Goal: Task Accomplishment & Management: Use online tool/utility

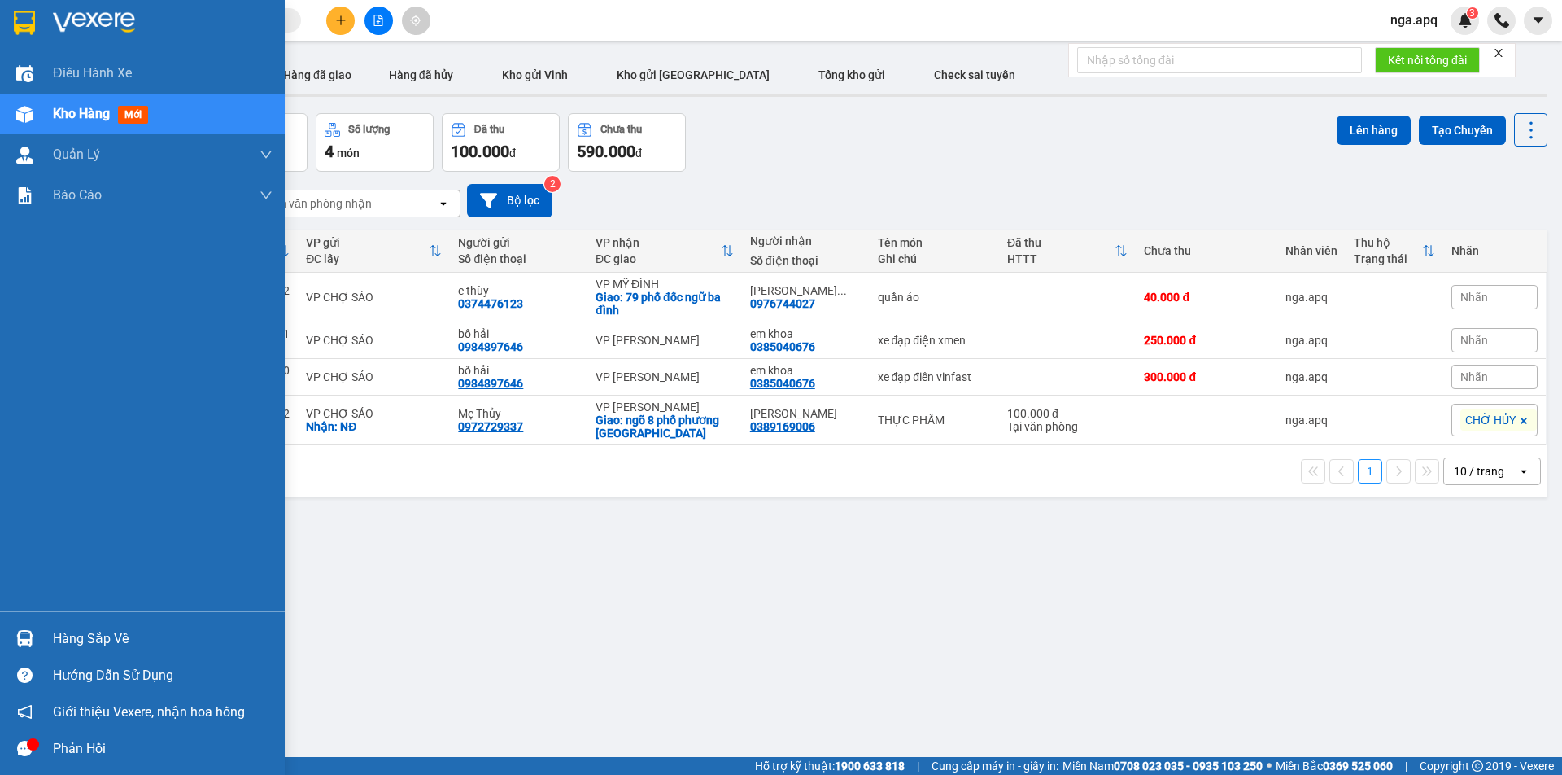
click at [32, 639] on img at bounding box center [24, 638] width 17 height 17
click at [33, 637] on div "Điều hành xe Kho hàng mới Quản [PERSON_NAME] lý thu hộ Quản lý chuyến Quản lý g…" at bounding box center [142, 387] width 285 height 775
click at [33, 637] on div at bounding box center [25, 638] width 28 height 28
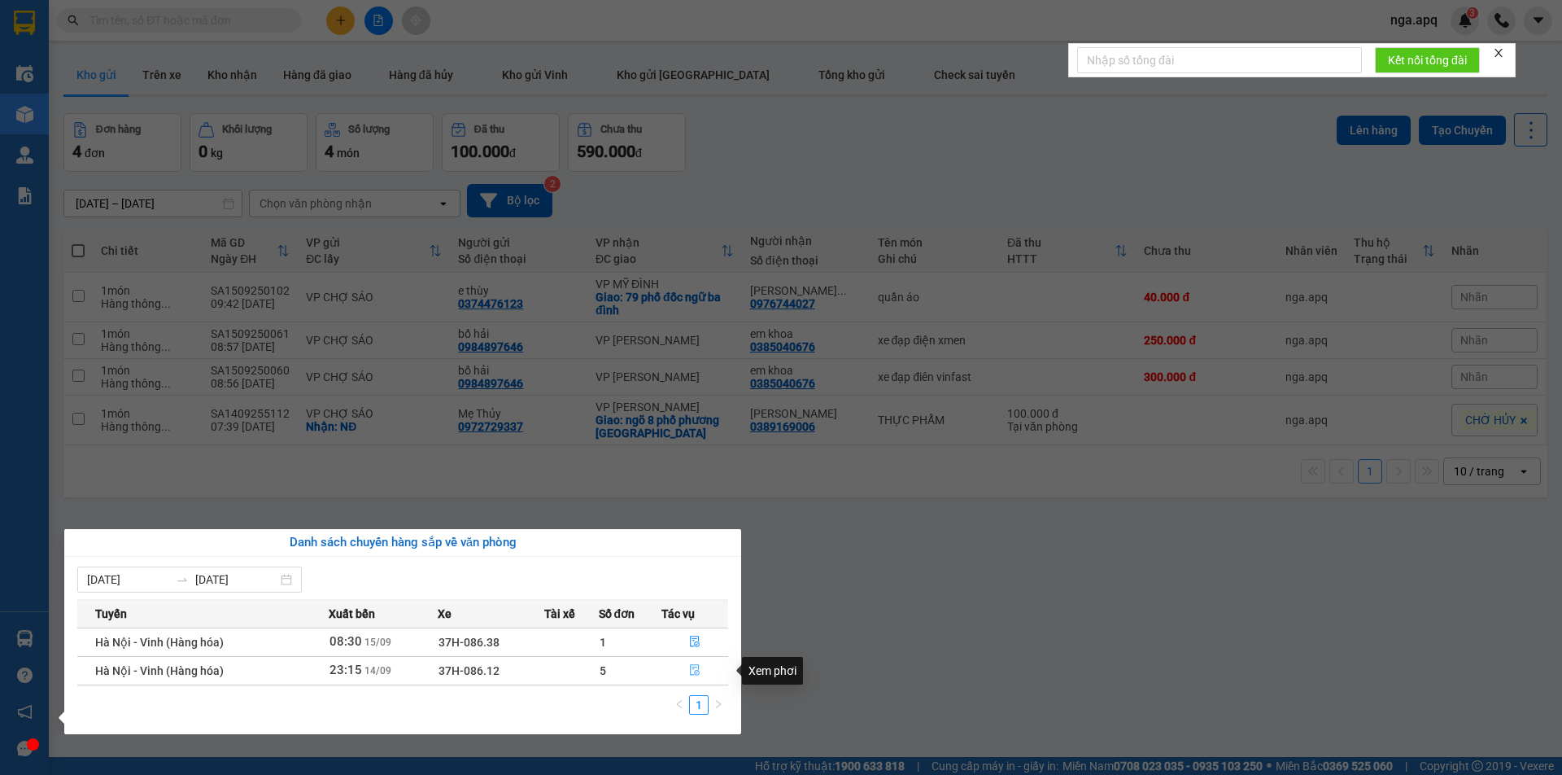
click at [695, 660] on button "button" at bounding box center [694, 671] width 65 height 26
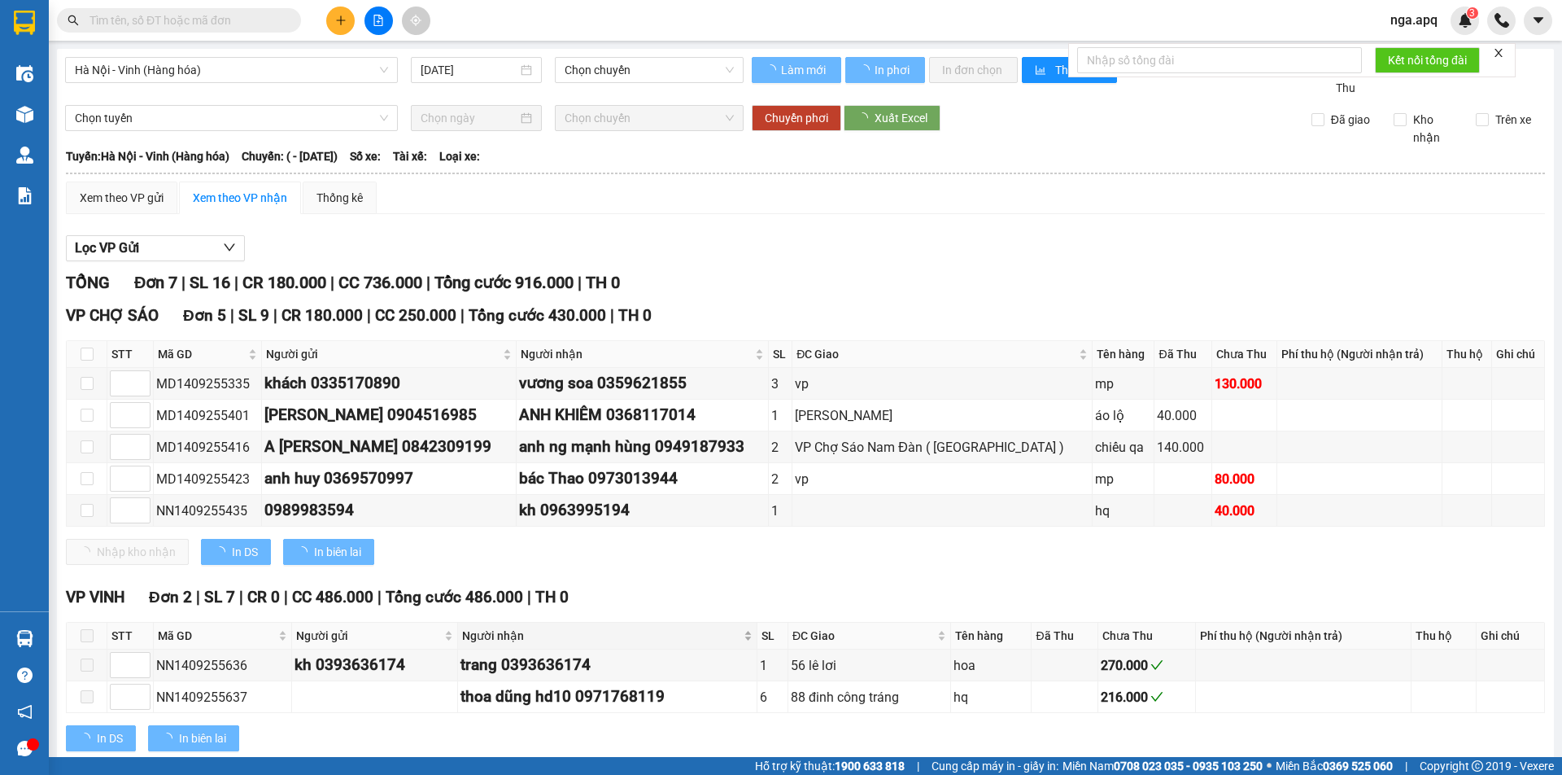
type input "[DATE]"
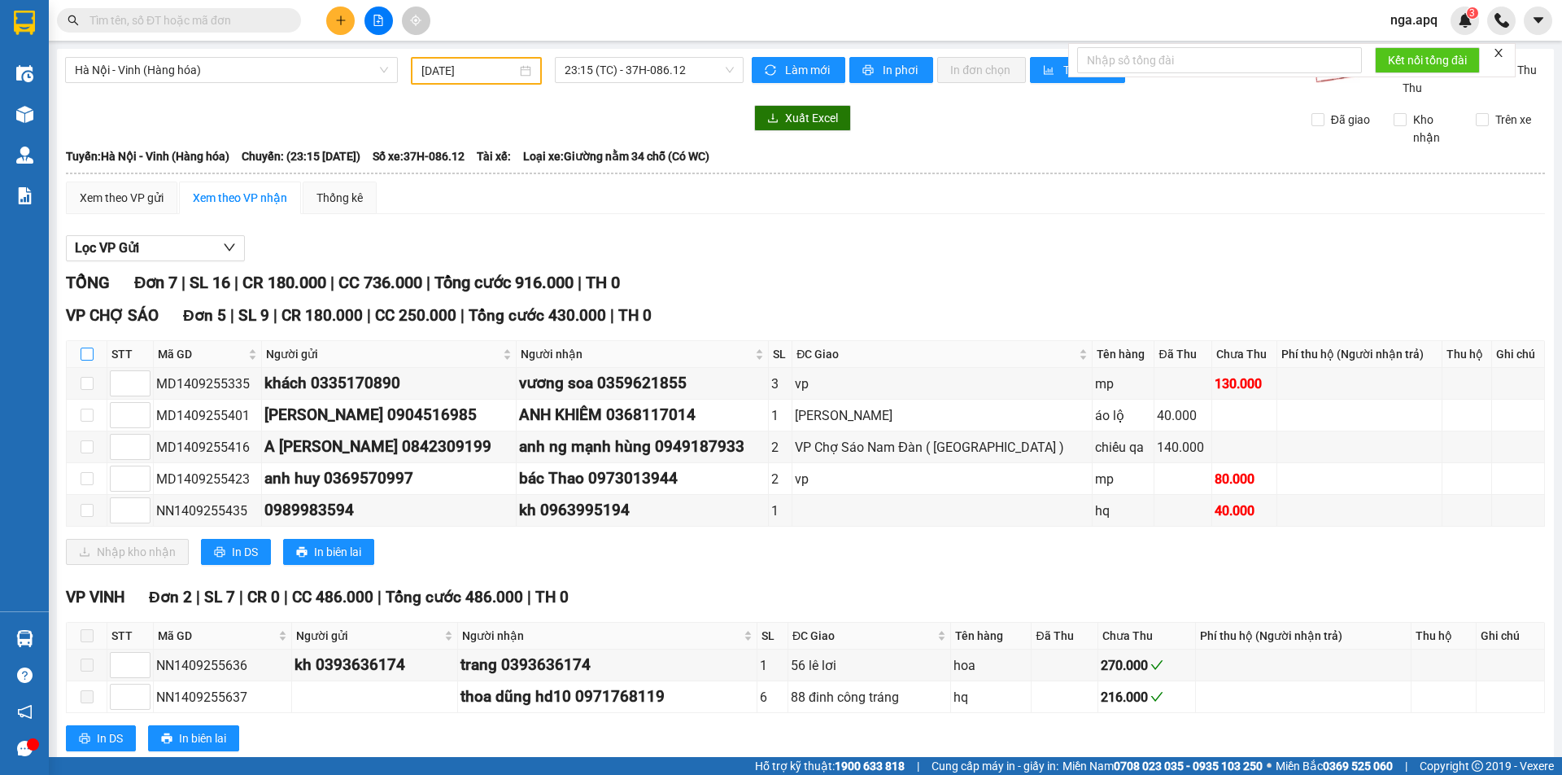
click at [89, 354] on input "checkbox" at bounding box center [87, 353] width 13 height 13
checkbox input "true"
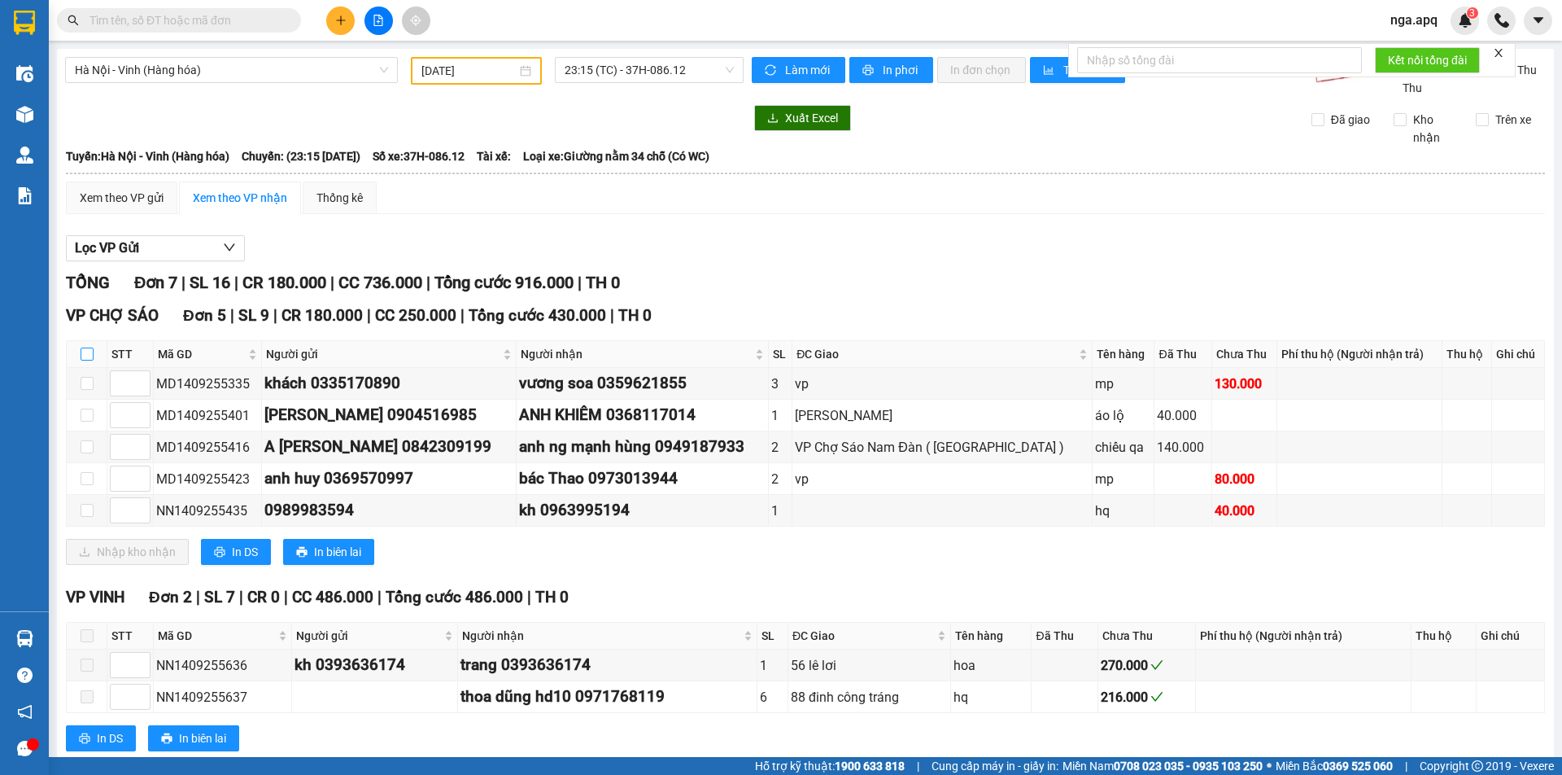
checkbox input "true"
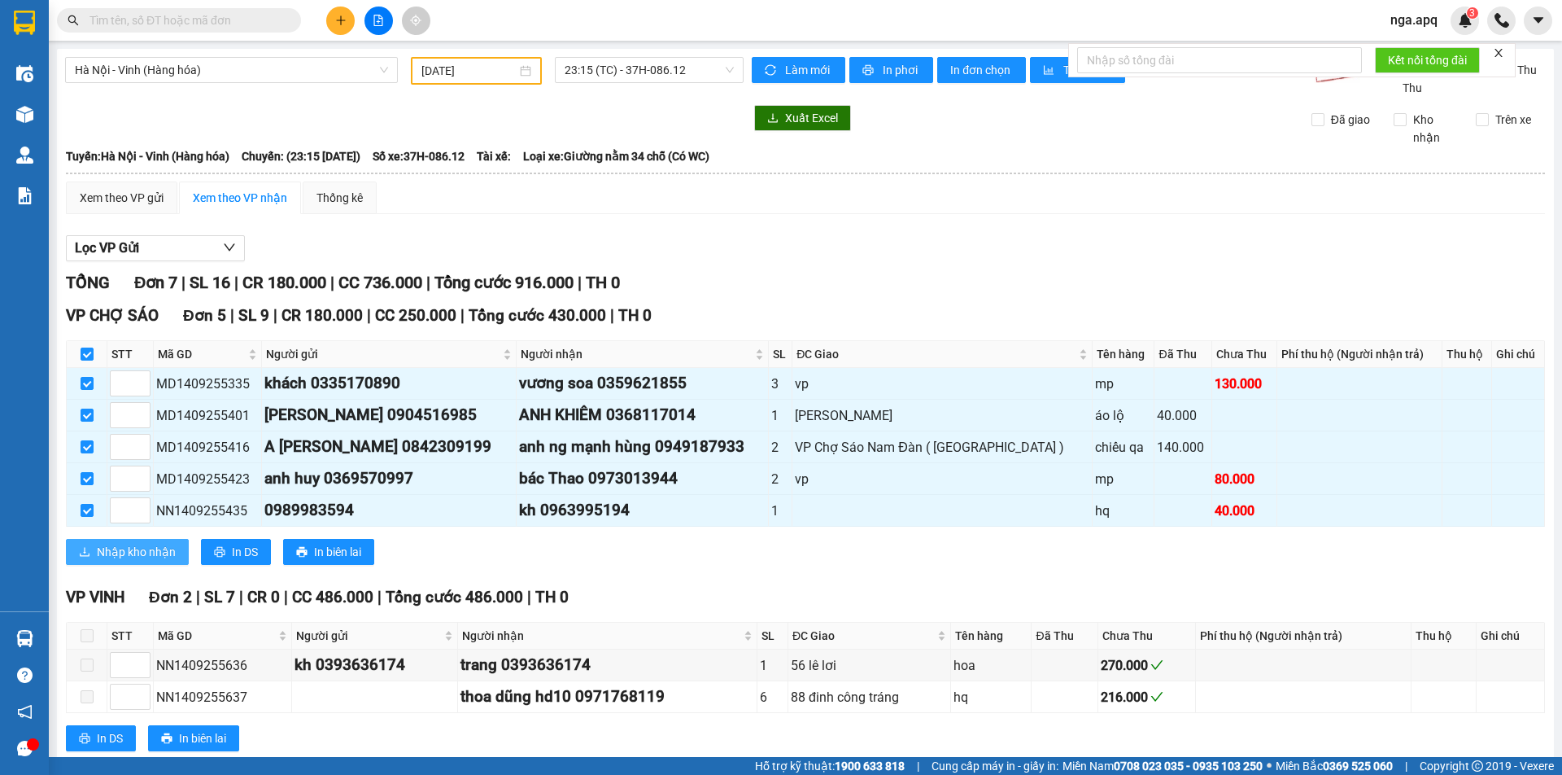
click at [128, 547] on span "Nhập kho nhận" at bounding box center [136, 552] width 79 height 18
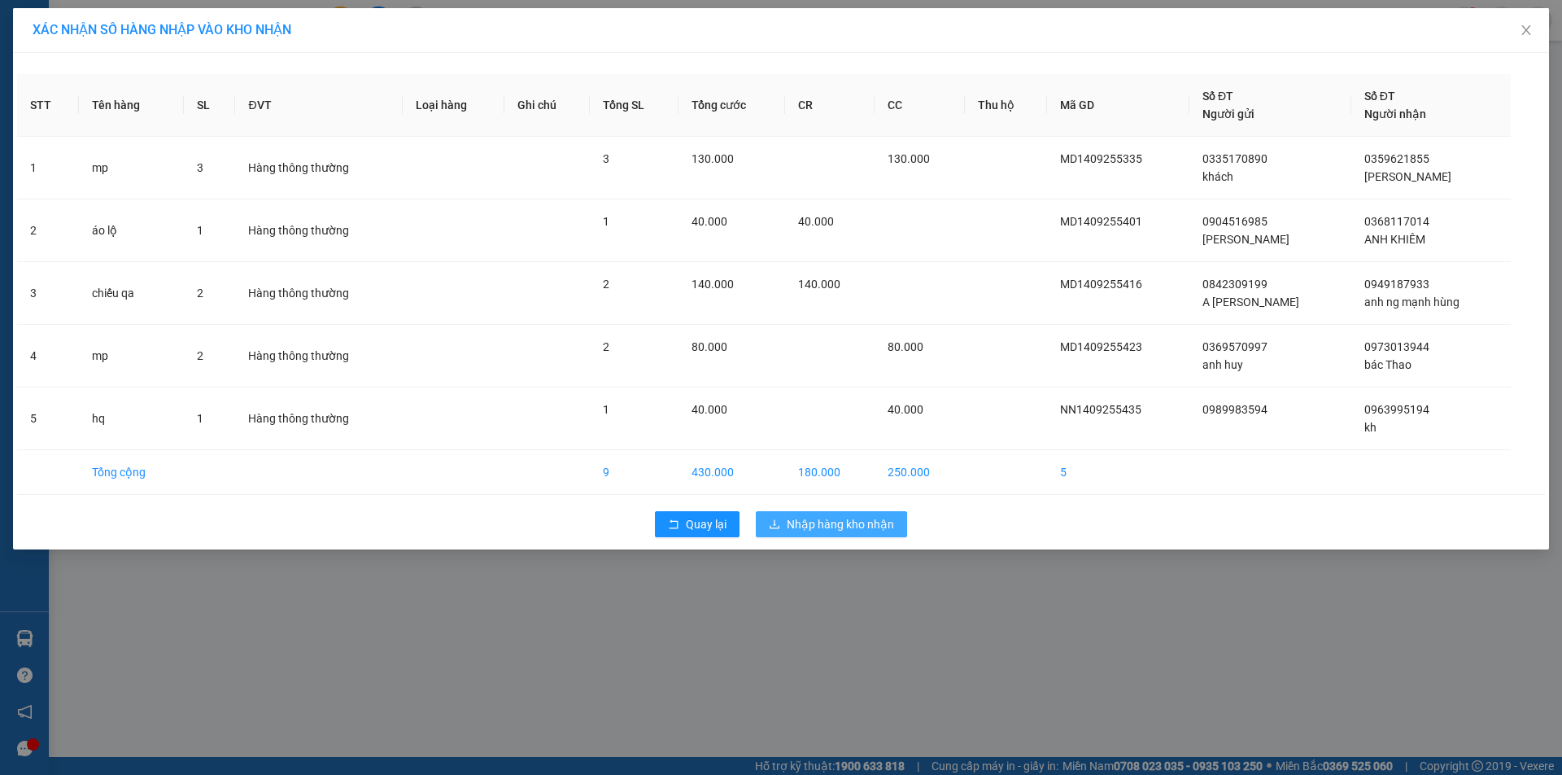
click at [844, 531] on span "Nhập hàng kho nhận" at bounding box center [840, 524] width 107 height 18
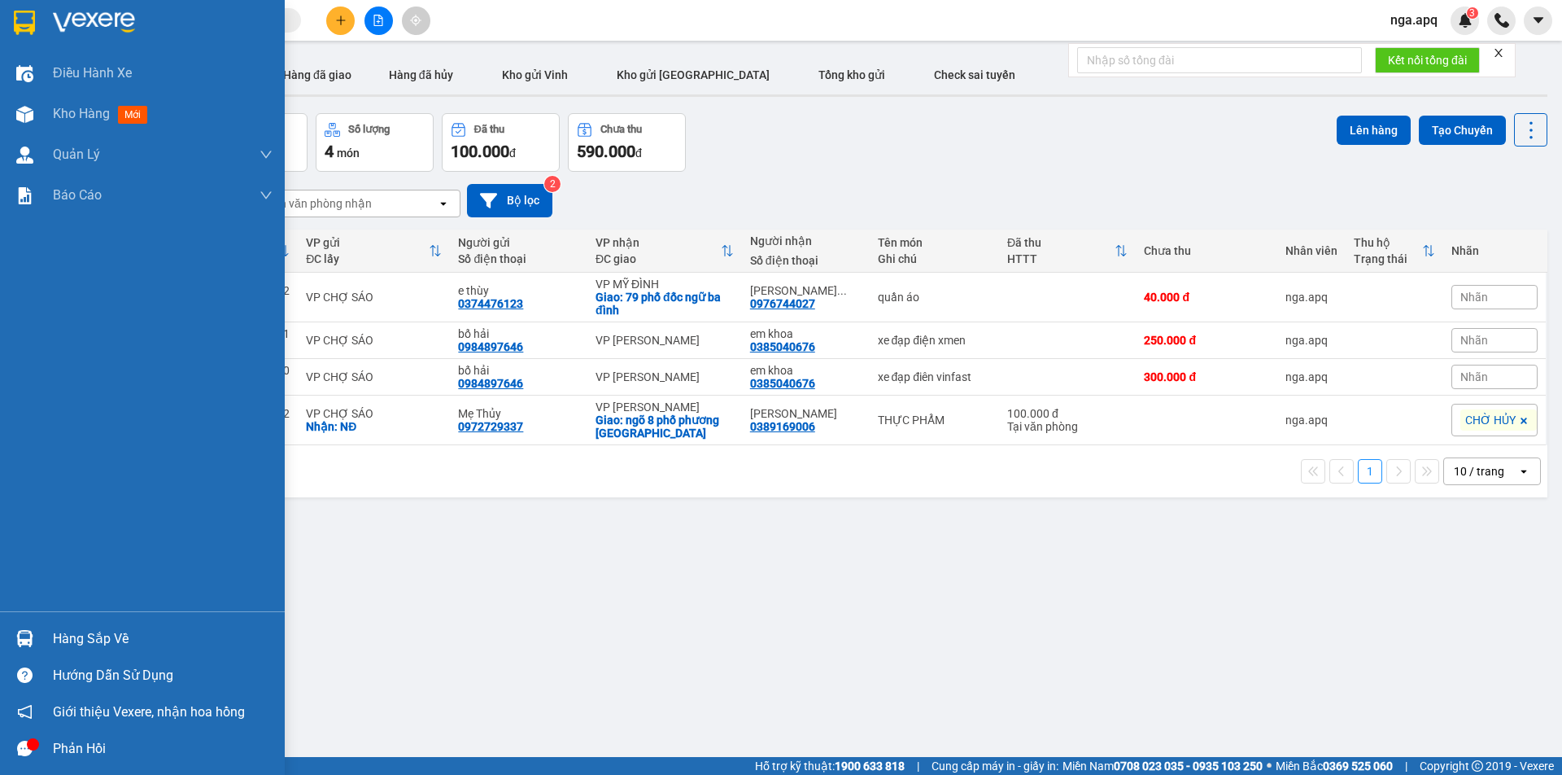
click at [29, 631] on img at bounding box center [24, 638] width 17 height 17
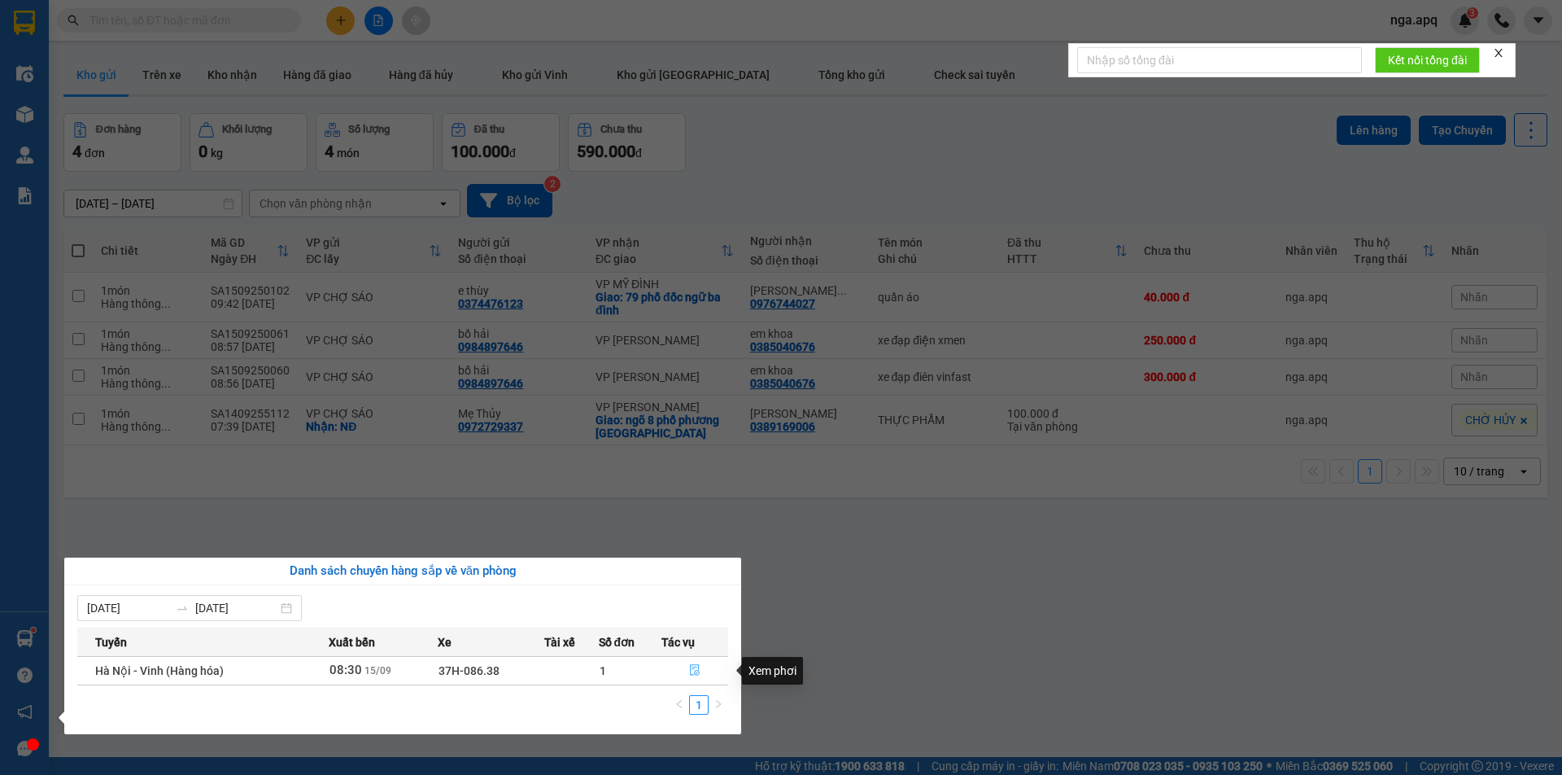
click at [696, 666] on icon "file-done" at bounding box center [694, 669] width 11 height 11
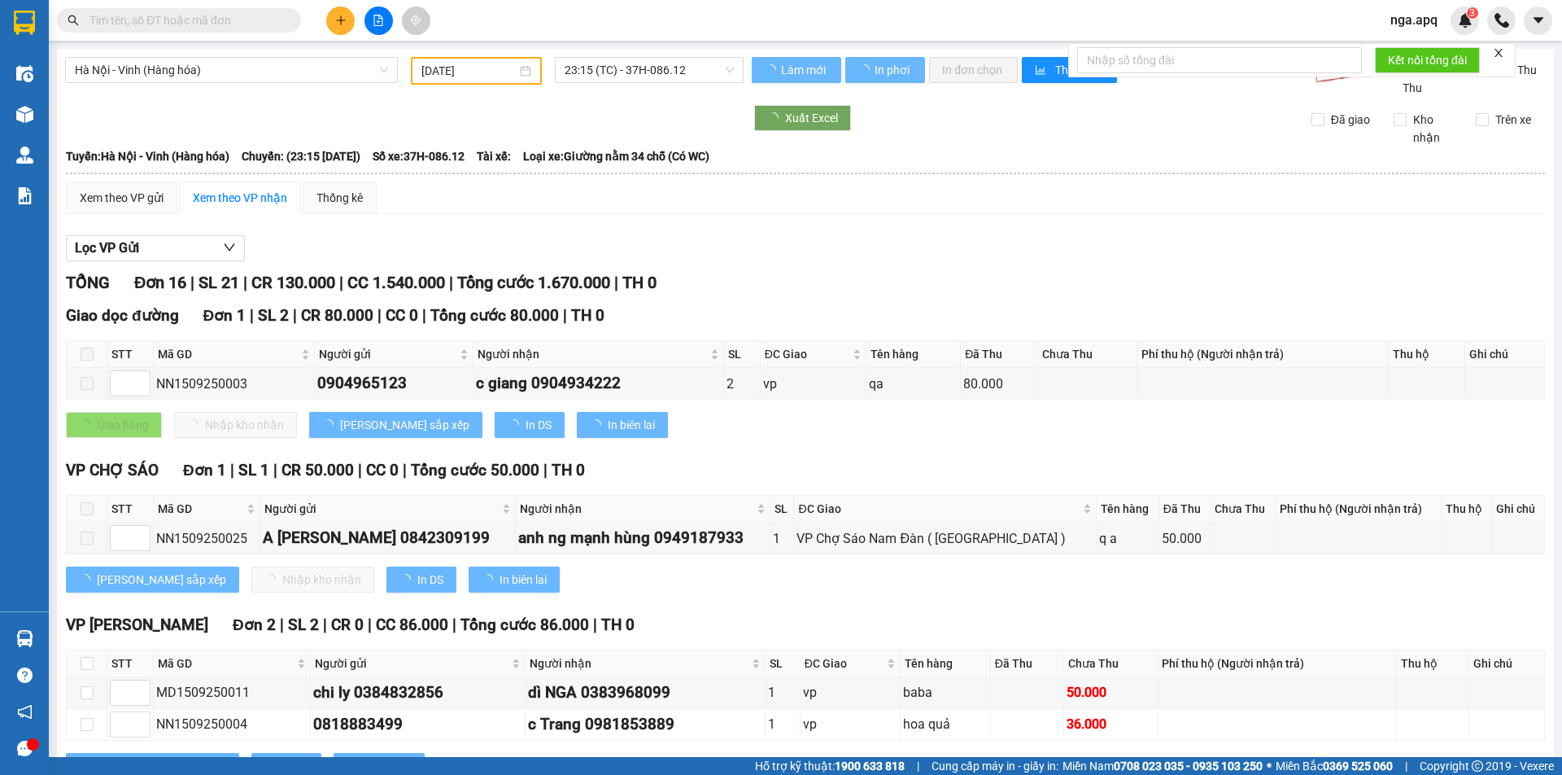
type input "[DATE]"
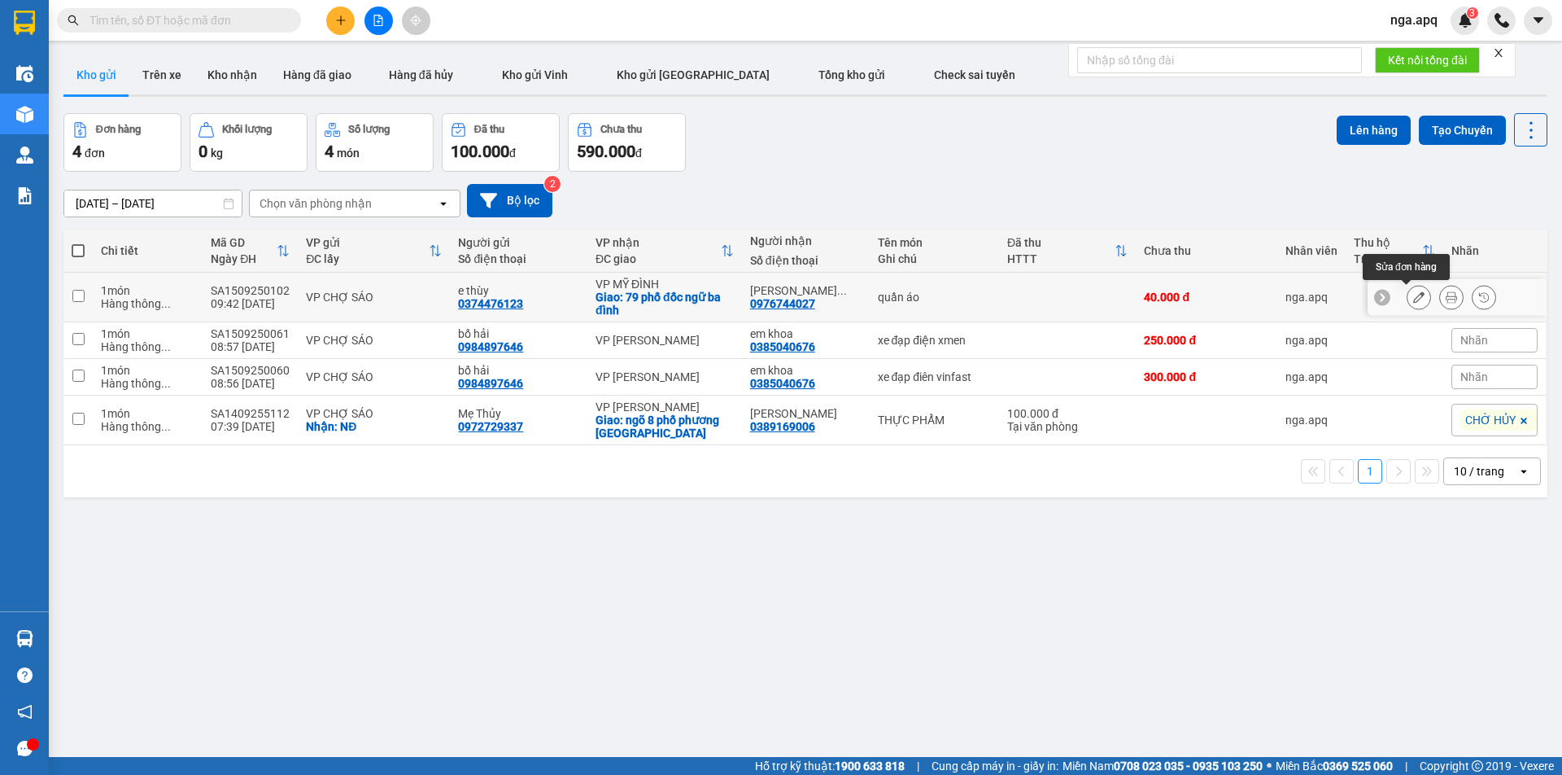
click at [1413, 296] on icon at bounding box center [1418, 296] width 11 height 11
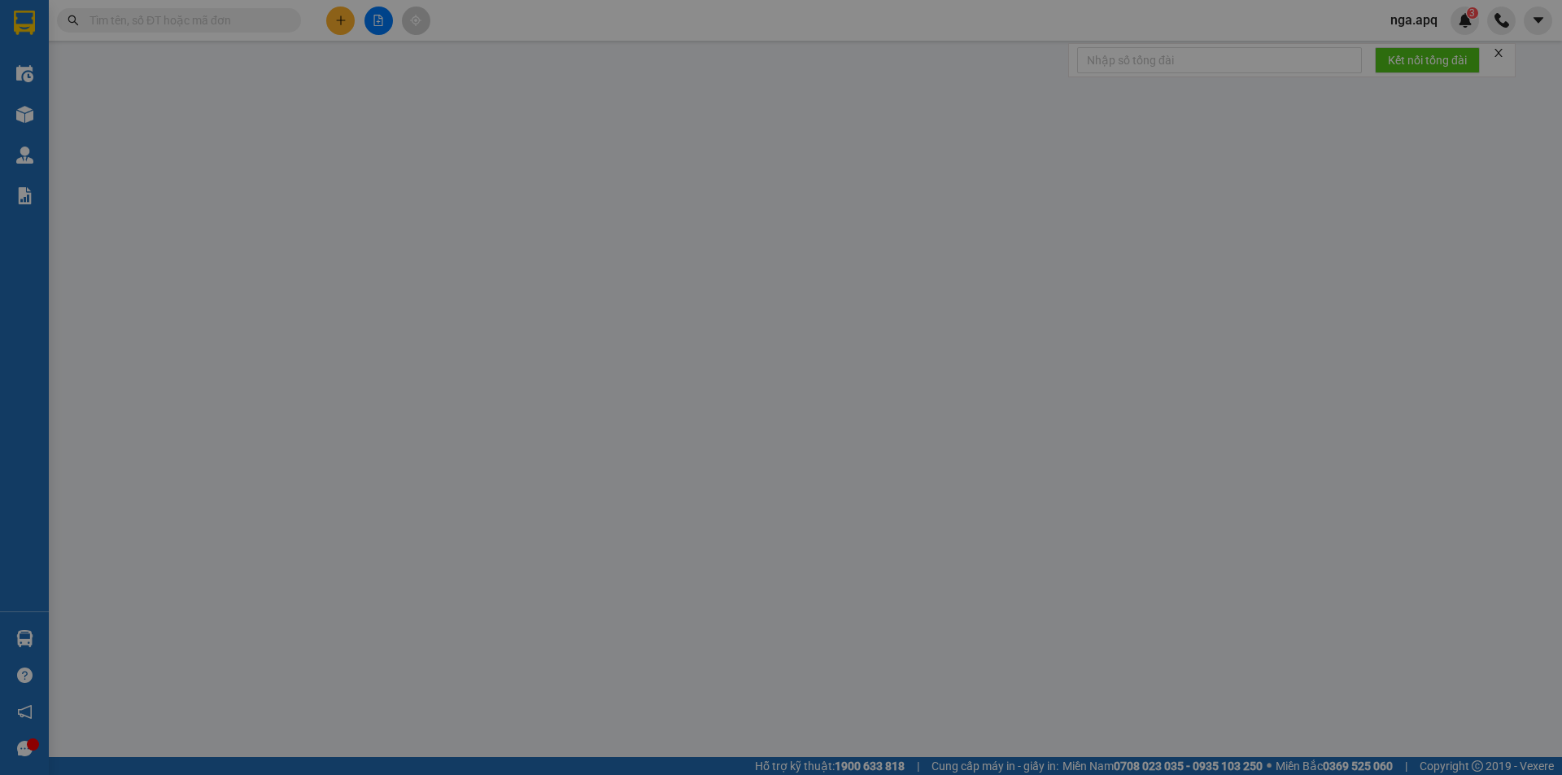
type input "0374476123"
type input "e thùy"
type input "0976744027"
type input "bùi thị bình 0868120874"
checkbox input "true"
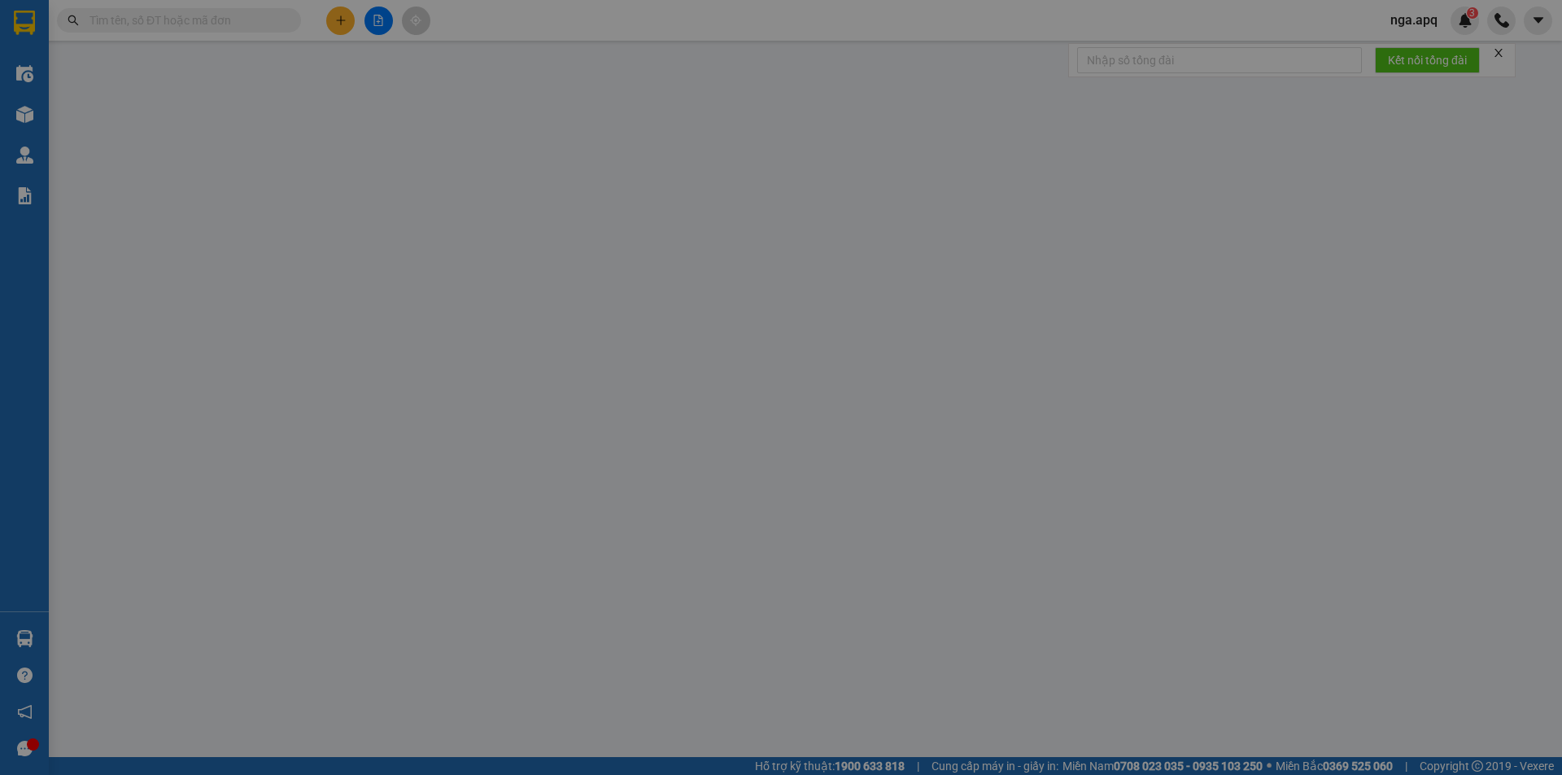
type input "79 phố đốc ngữ ba đình"
type input "40.000"
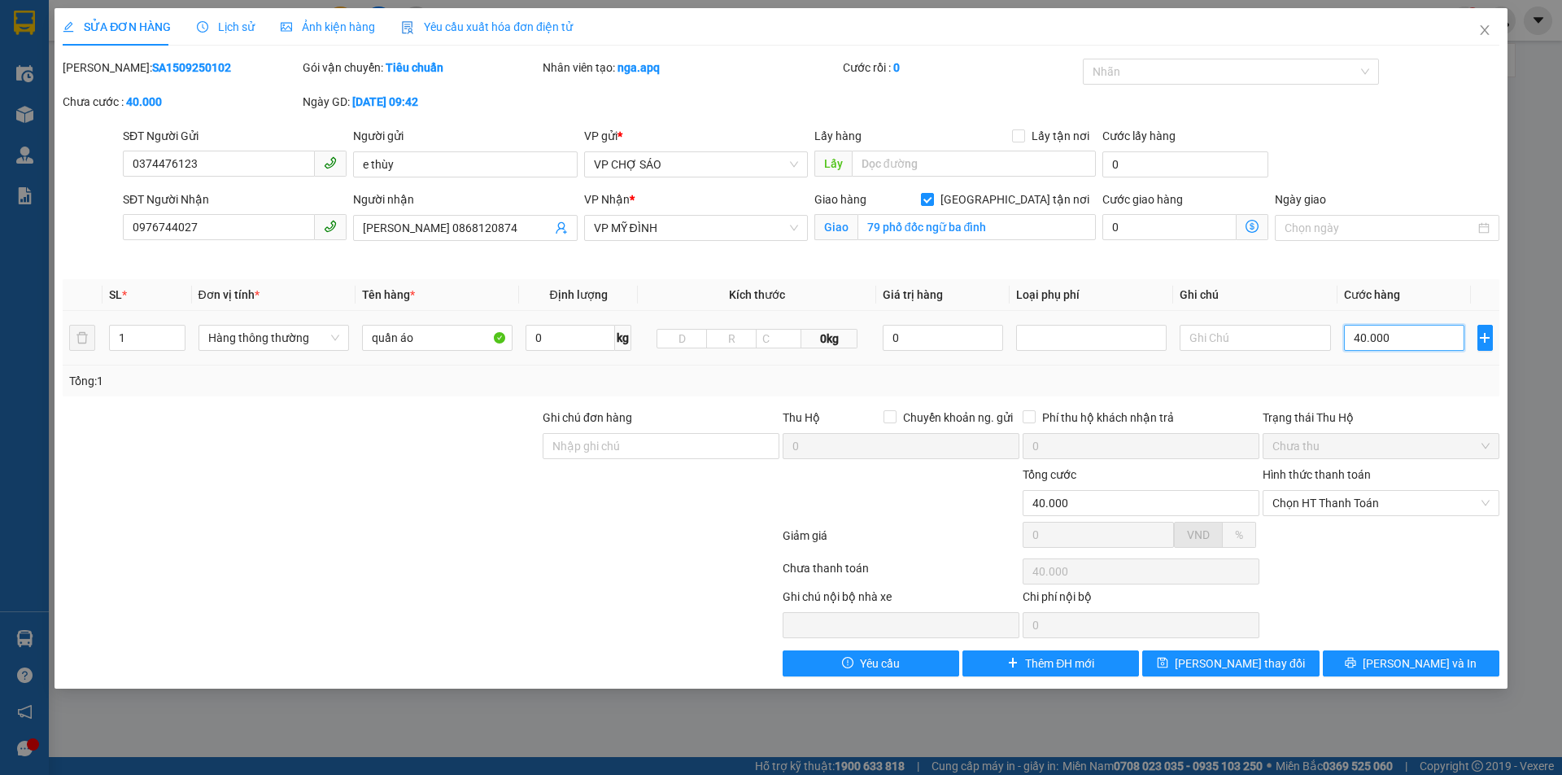
click at [1386, 343] on input "40.000" at bounding box center [1404, 338] width 121 height 26
click at [1387, 477] on div "Hình thức thanh toán" at bounding box center [1381, 477] width 237 height 24
click at [1389, 507] on span "Chọn HT Thanh Toán" at bounding box center [1381, 503] width 217 height 24
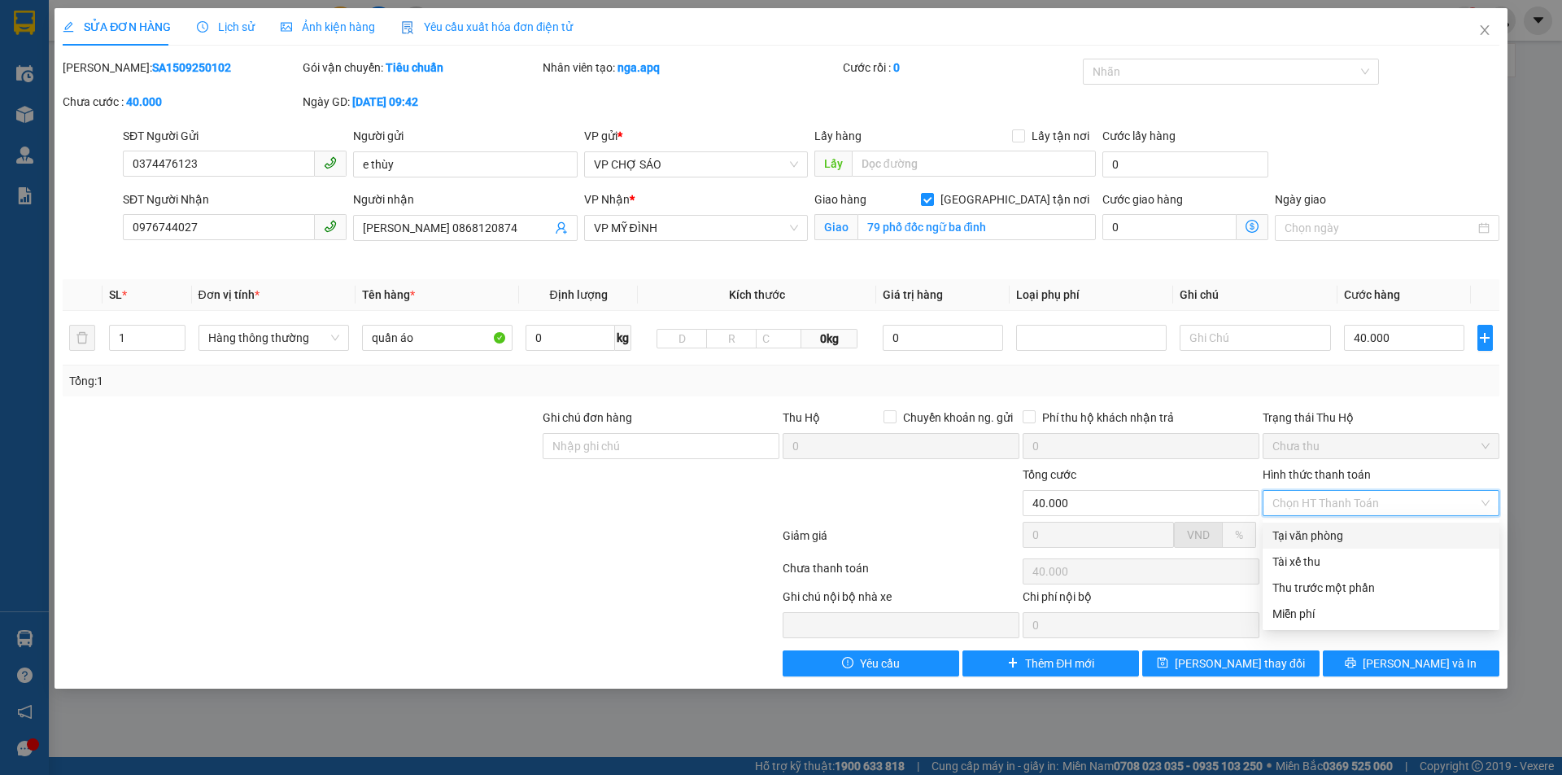
click at [1372, 541] on div "Tại văn phòng" at bounding box center [1381, 535] width 217 height 18
type input "0"
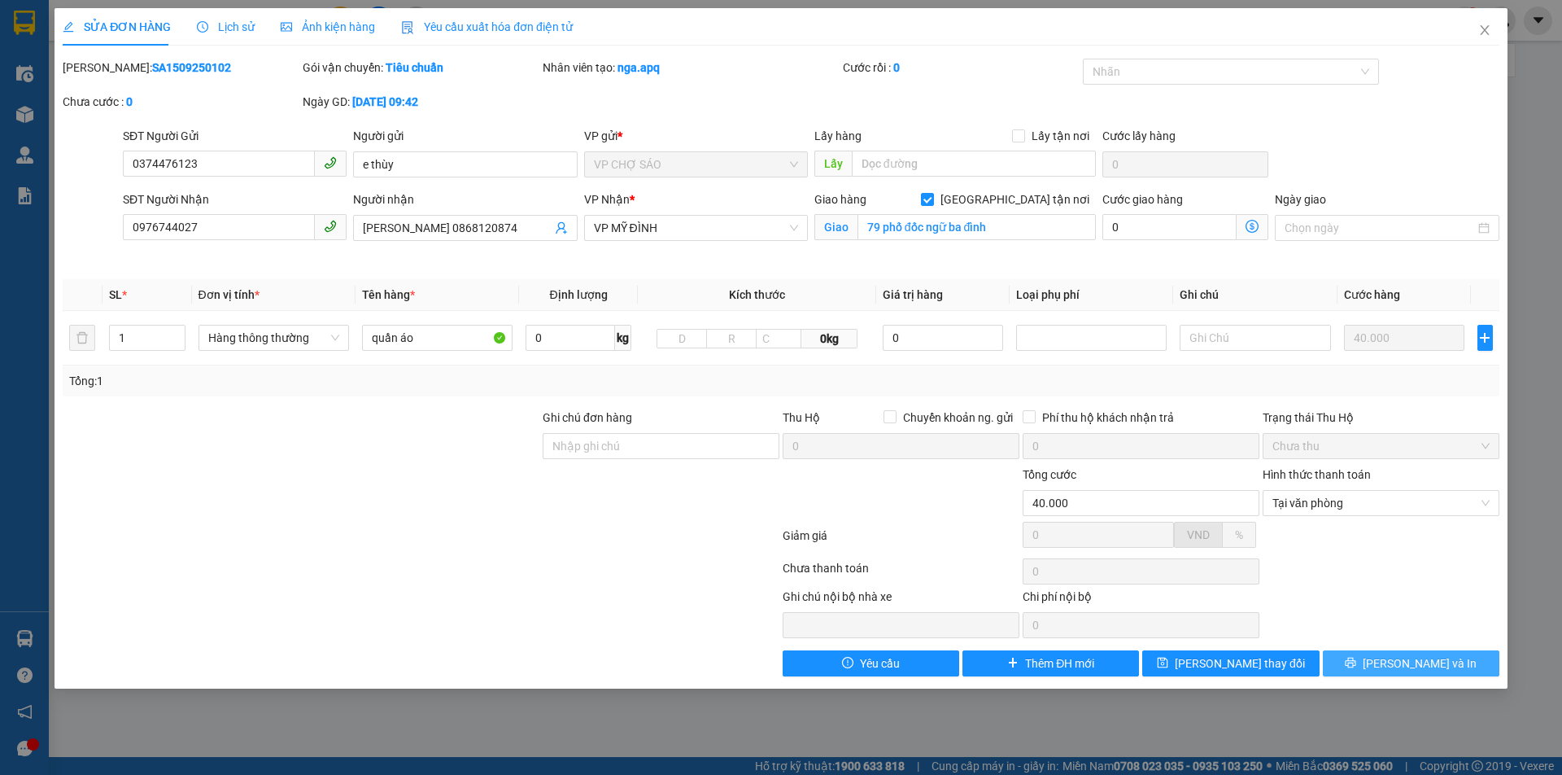
click at [1427, 671] on span "Lưu và In" at bounding box center [1420, 663] width 114 height 18
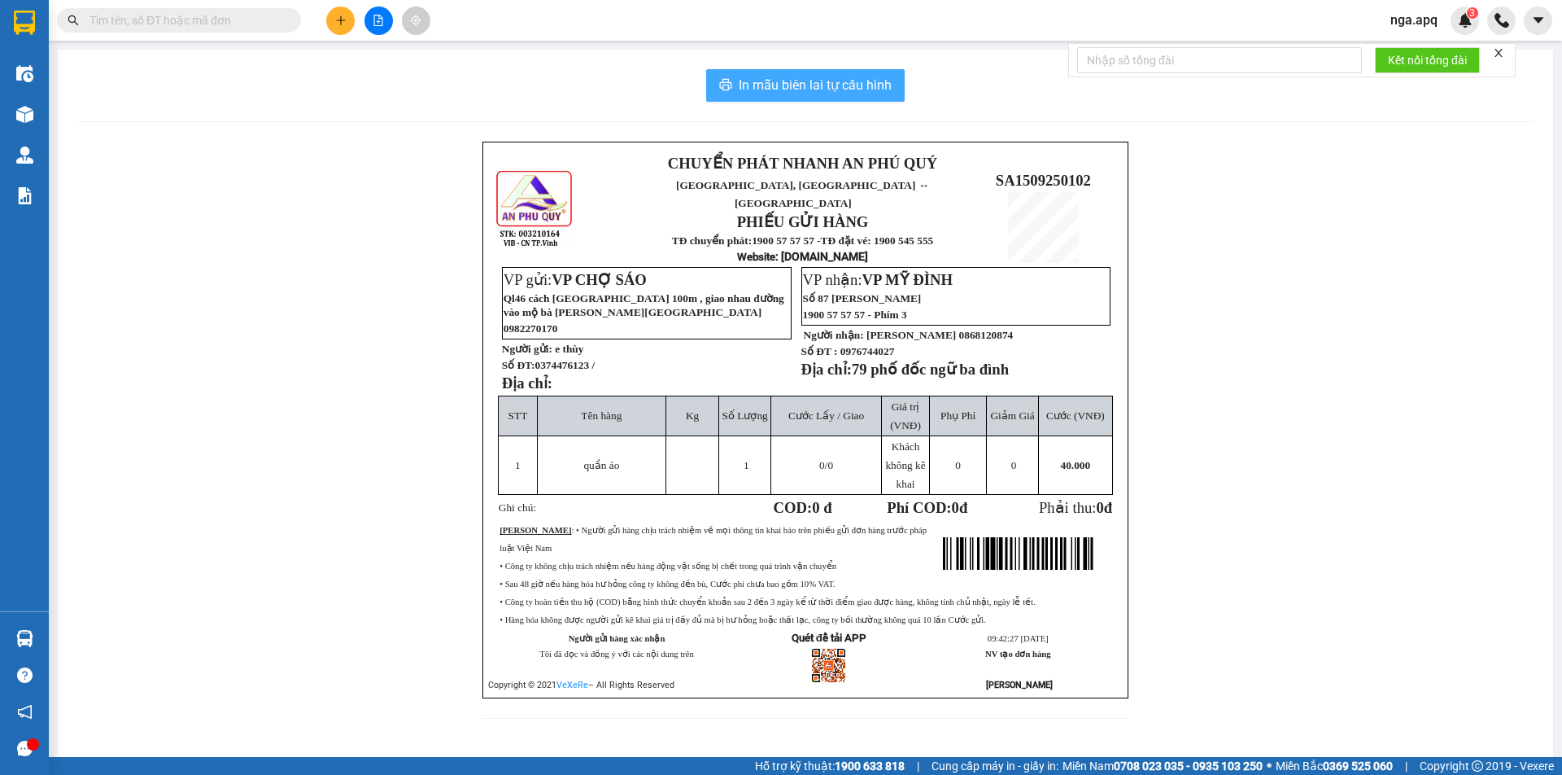
click at [787, 80] on span "In mẫu biên lai tự cấu hình" at bounding box center [815, 85] width 153 height 20
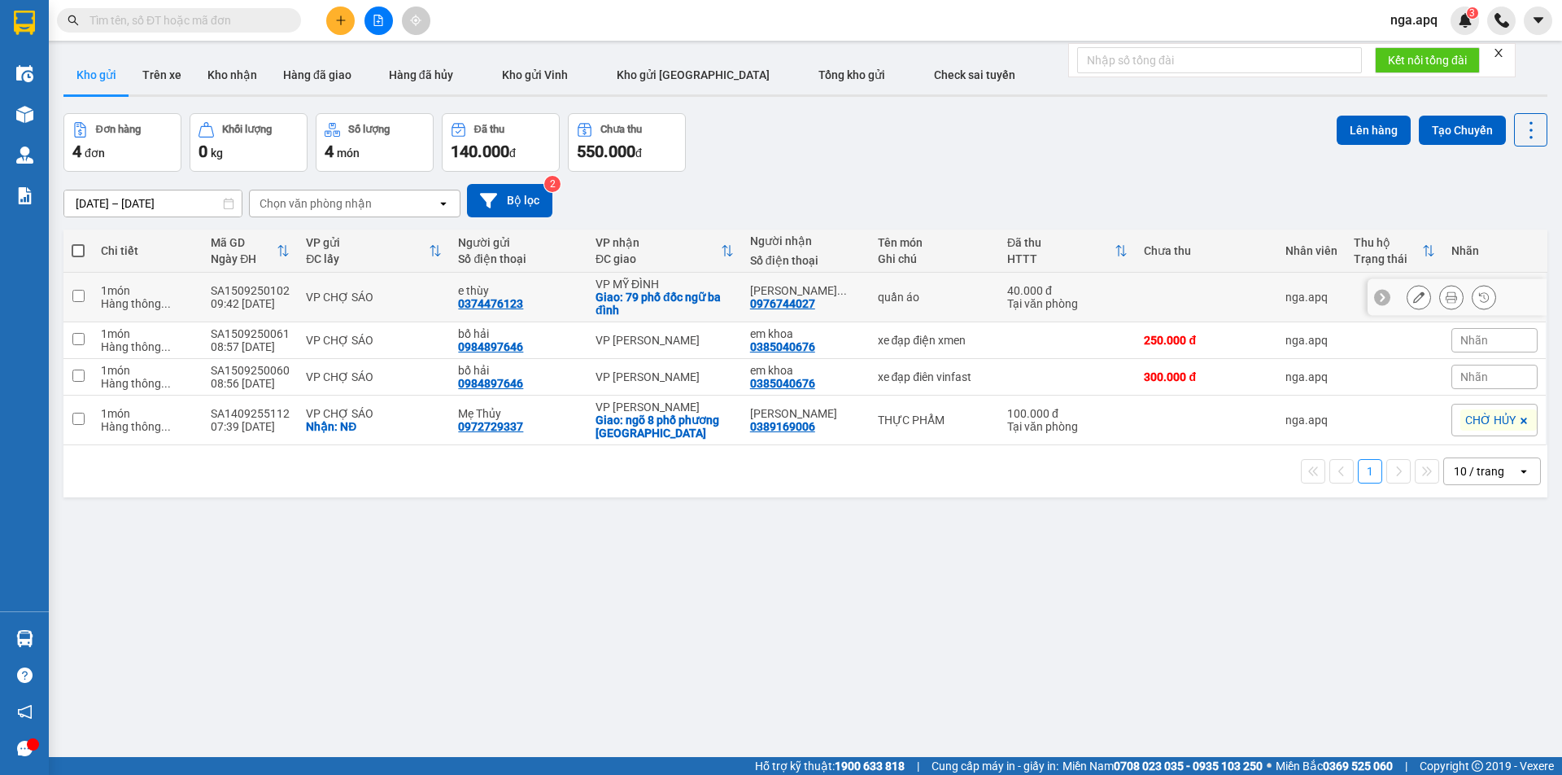
click at [76, 288] on td at bounding box center [77, 298] width 29 height 50
checkbox input "true"
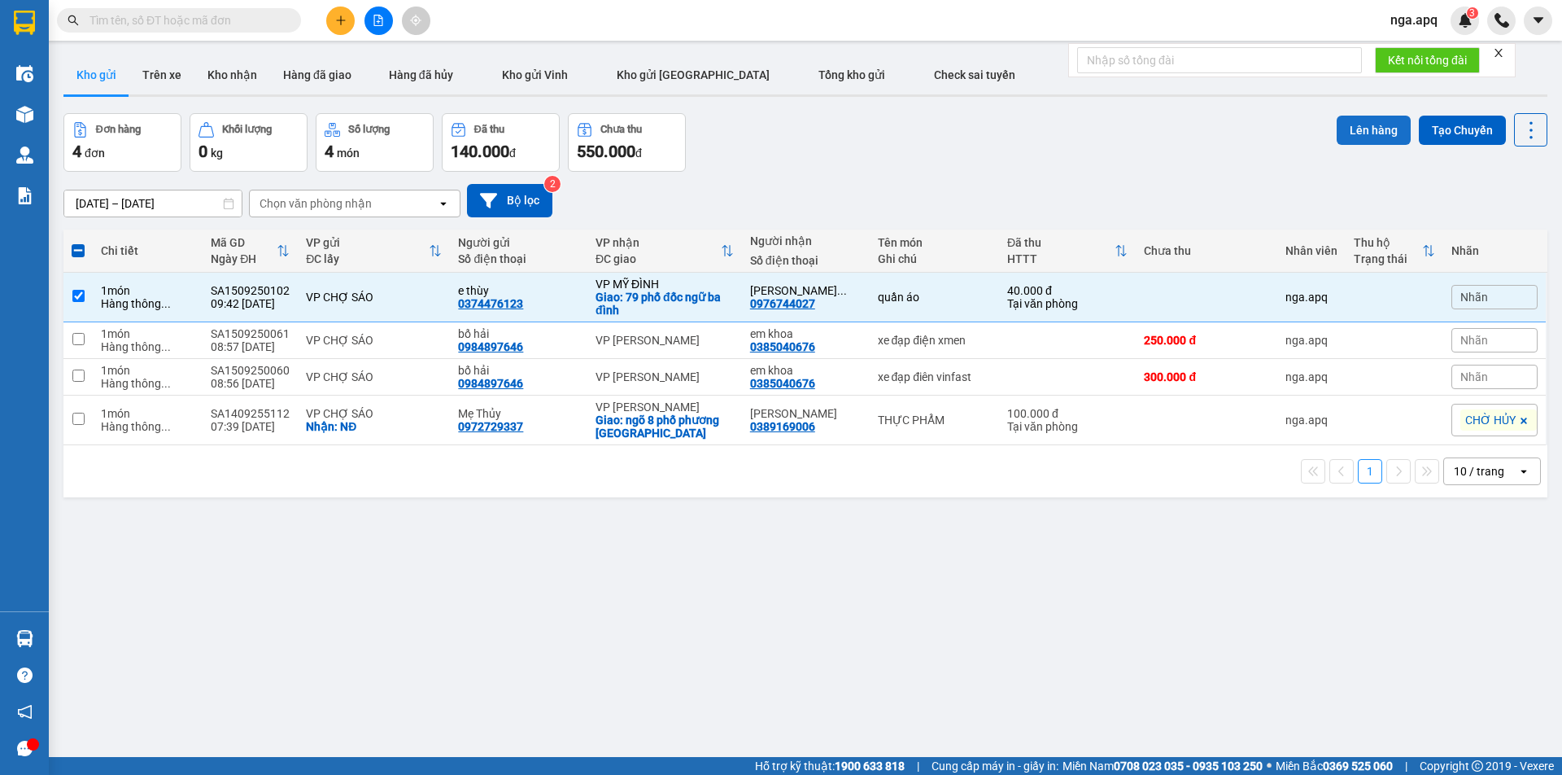
click at [1374, 122] on button "Lên hàng" at bounding box center [1374, 130] width 74 height 29
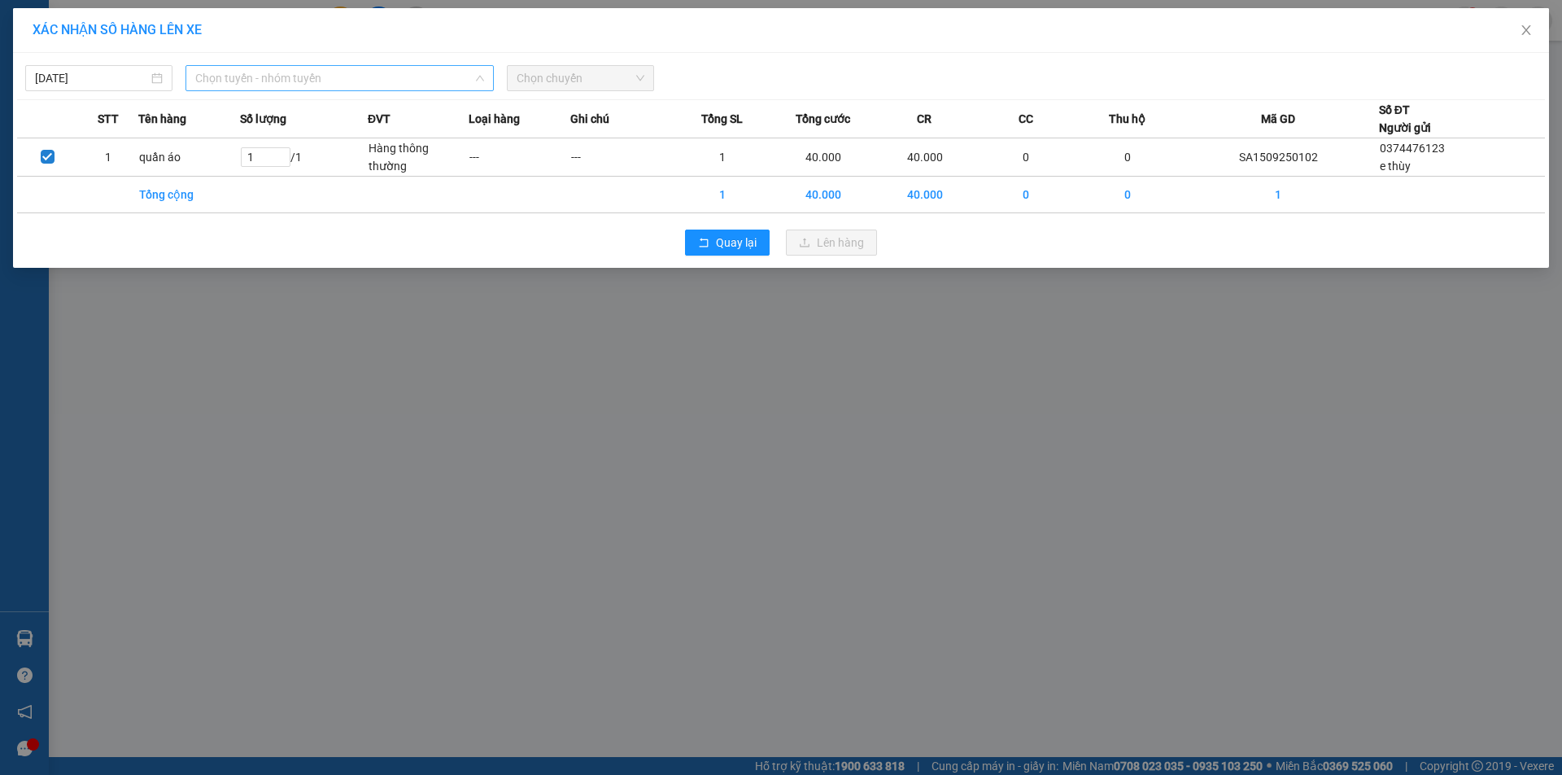
click at [328, 80] on span "Chọn tuyến - nhóm tuyến" at bounding box center [339, 78] width 289 height 24
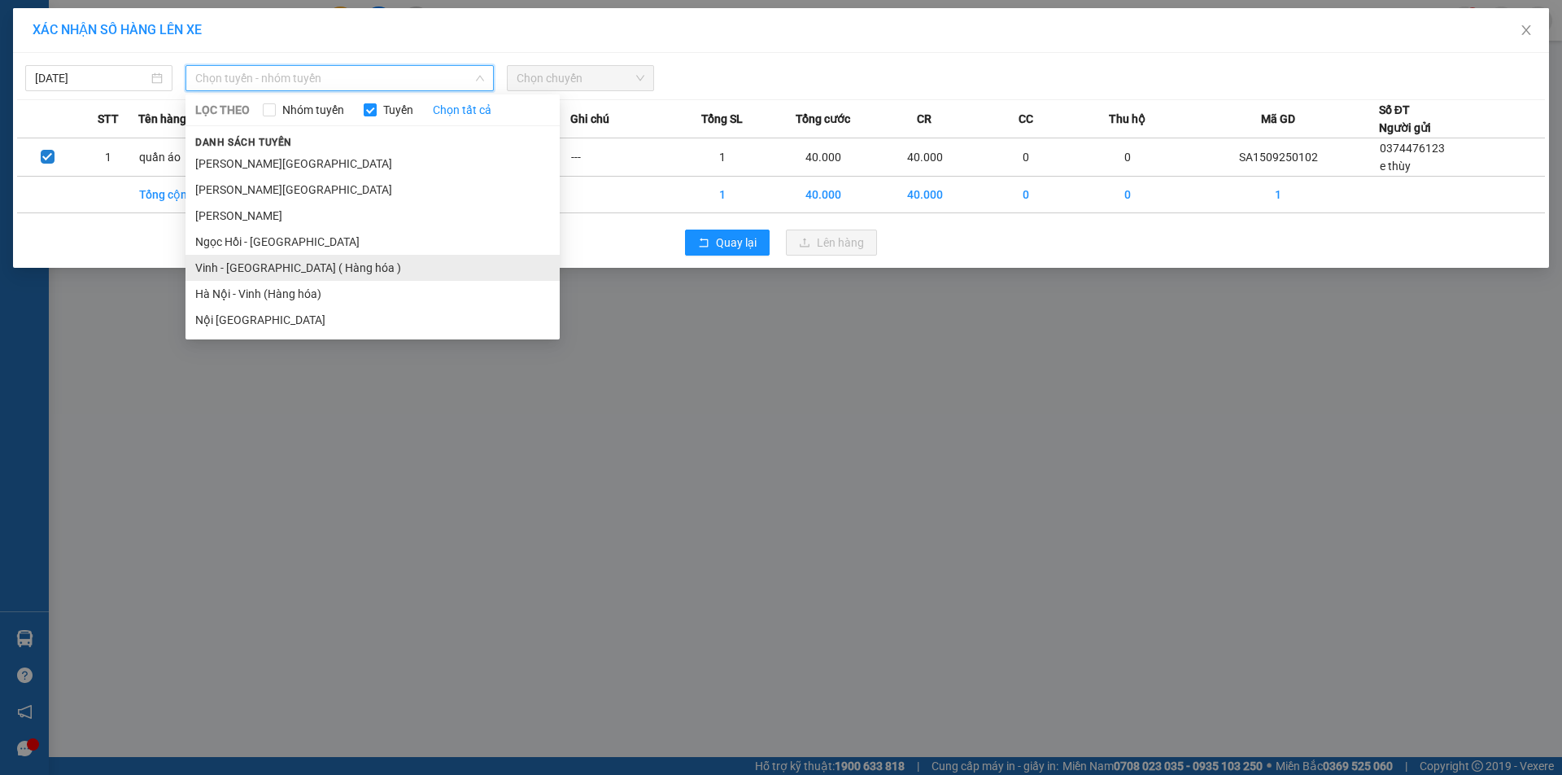
click at [253, 263] on li "Vinh - Hà Nội ( Hàng hóa )" at bounding box center [373, 268] width 374 height 26
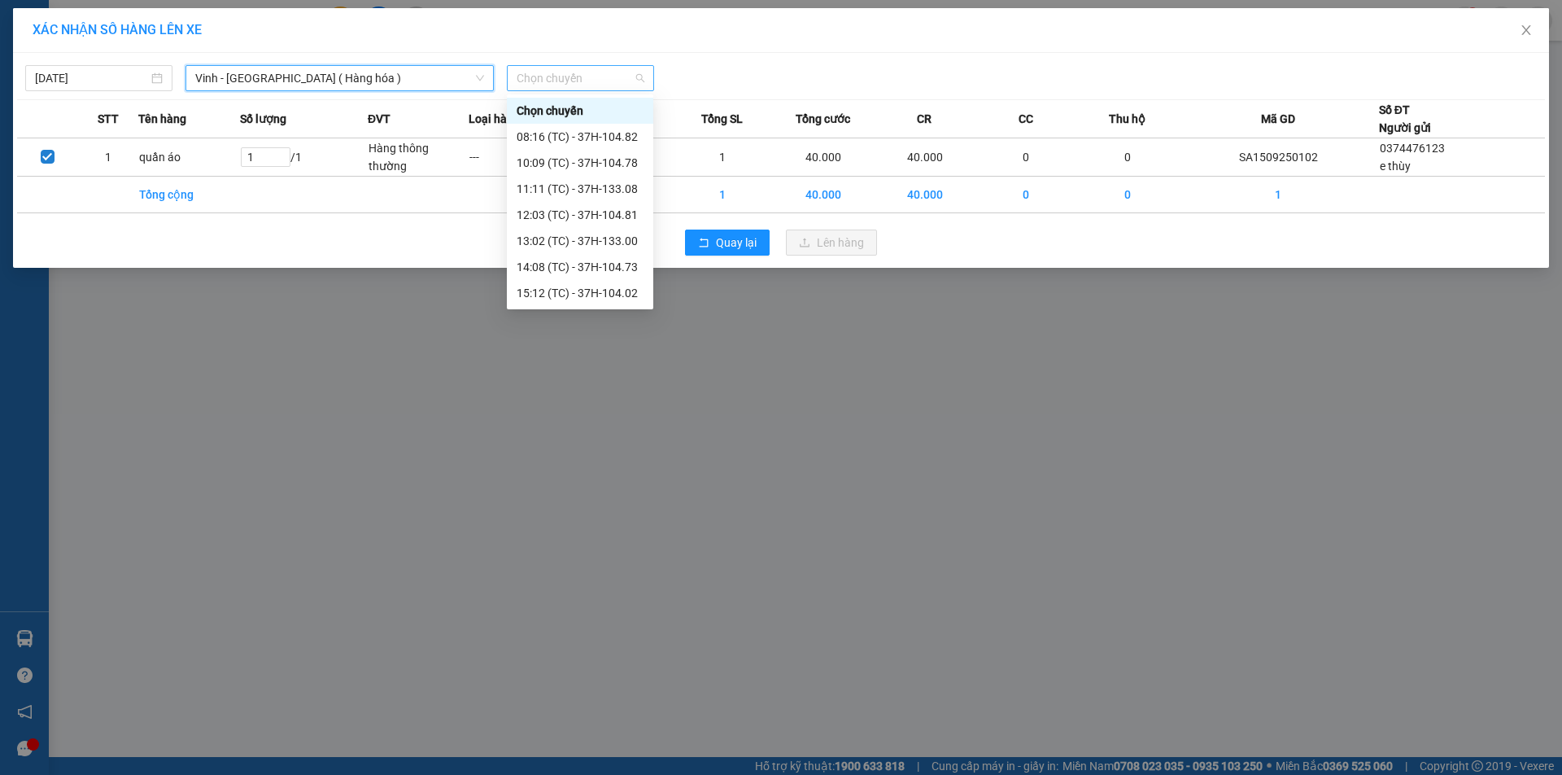
click at [575, 78] on span "Chọn chuyến" at bounding box center [581, 78] width 128 height 24
click at [550, 213] on div "12:03 (TC) - 37H-104.81" at bounding box center [580, 215] width 127 height 18
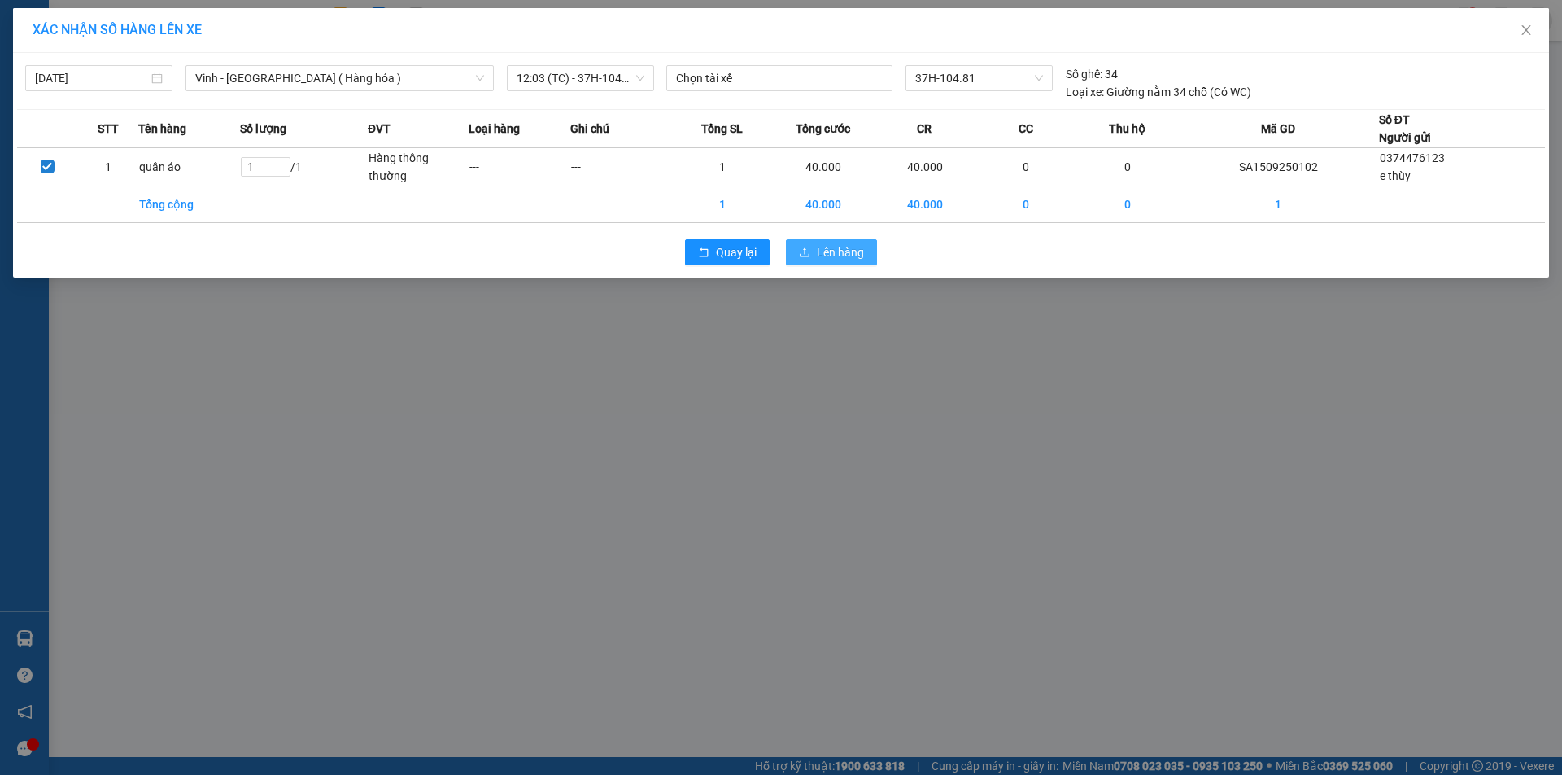
click at [824, 248] on span "Lên hàng" at bounding box center [840, 252] width 47 height 18
